Goal: Task Accomplishment & Management: Manage account settings

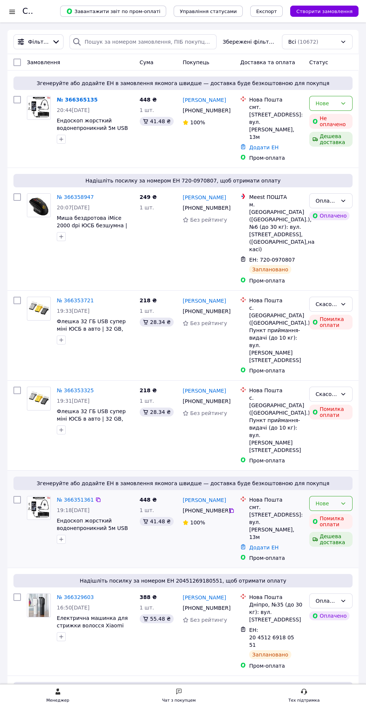
click at [343, 501] on icon at bounding box center [343, 504] width 6 height 6
click at [141, 227] on div "249 ₴ 1 шт." at bounding box center [158, 238] width 43 height 97
click at [82, 100] on link "№ 366365135" at bounding box center [77, 100] width 41 height 6
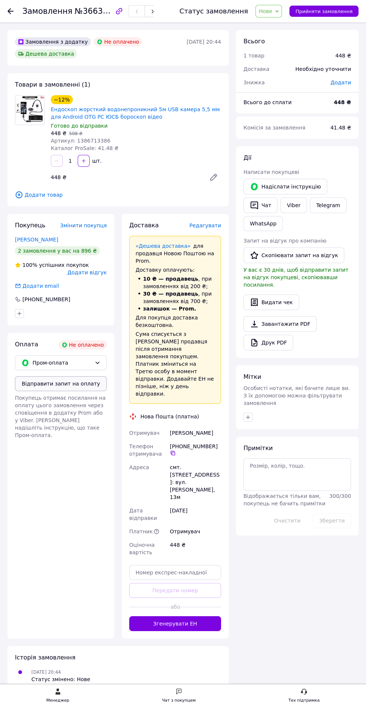
click at [49, 384] on button "Відправити запит на оплату" at bounding box center [61, 383] width 92 height 15
click at [10, 11] on use at bounding box center [10, 11] width 6 height 6
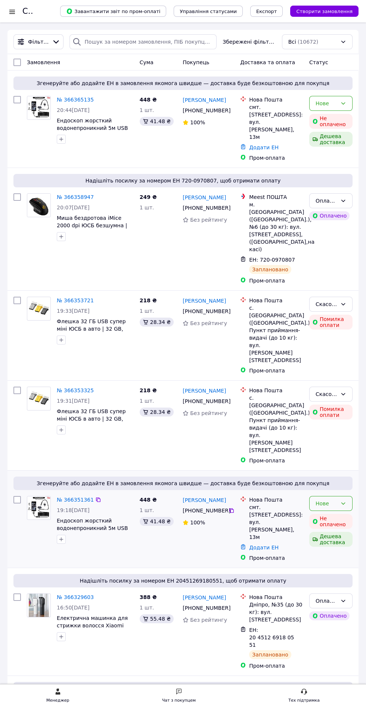
click at [343, 501] on icon at bounding box center [343, 504] width 6 height 6
click at [343, 471] on li "Скасовано" at bounding box center [331, 471] width 43 height 13
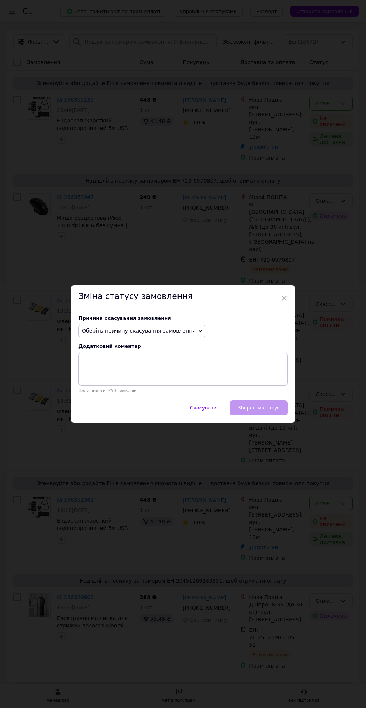
click at [171, 334] on span "Оберіть причину скасування замовлення" at bounding box center [141, 331] width 127 height 13
click at [142, 369] on li "Оплата не надійшла" at bounding box center [142, 367] width 126 height 10
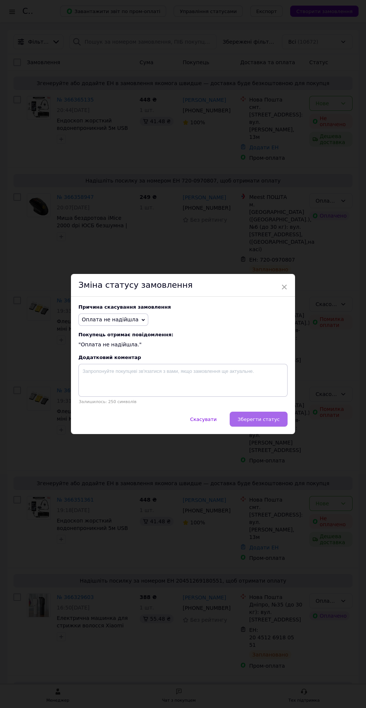
click at [279, 422] on button "Зберегти статус" at bounding box center [259, 419] width 58 height 15
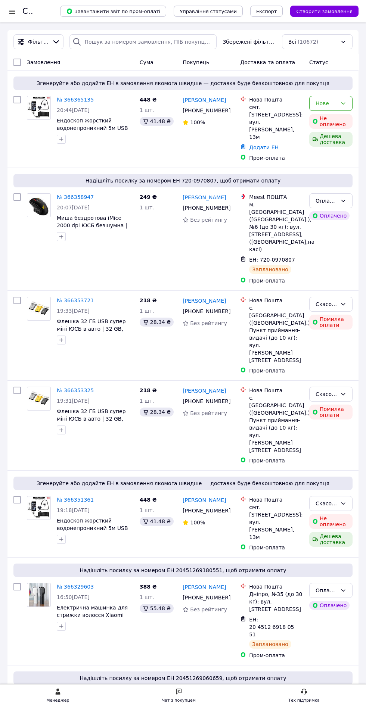
scroll to position [3, 0]
